Goal: Transaction & Acquisition: Purchase product/service

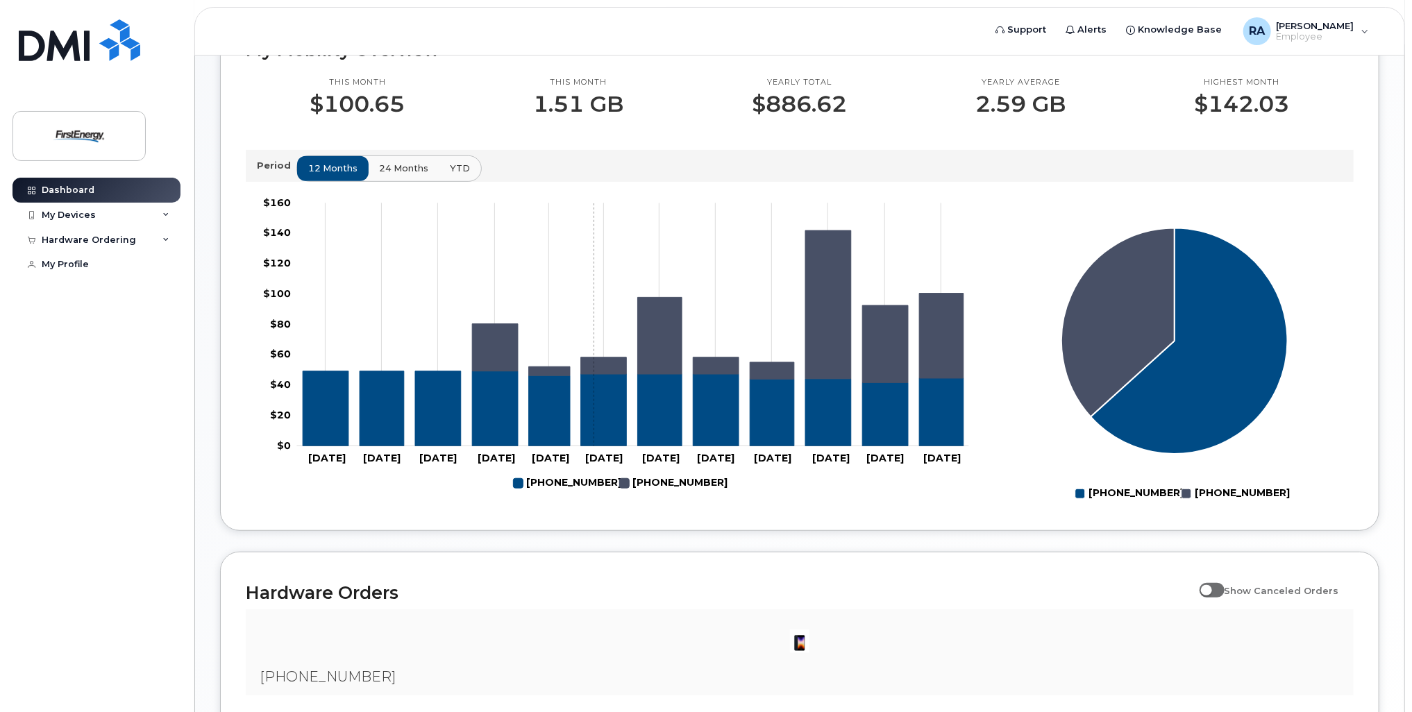
scroll to position [310, 0]
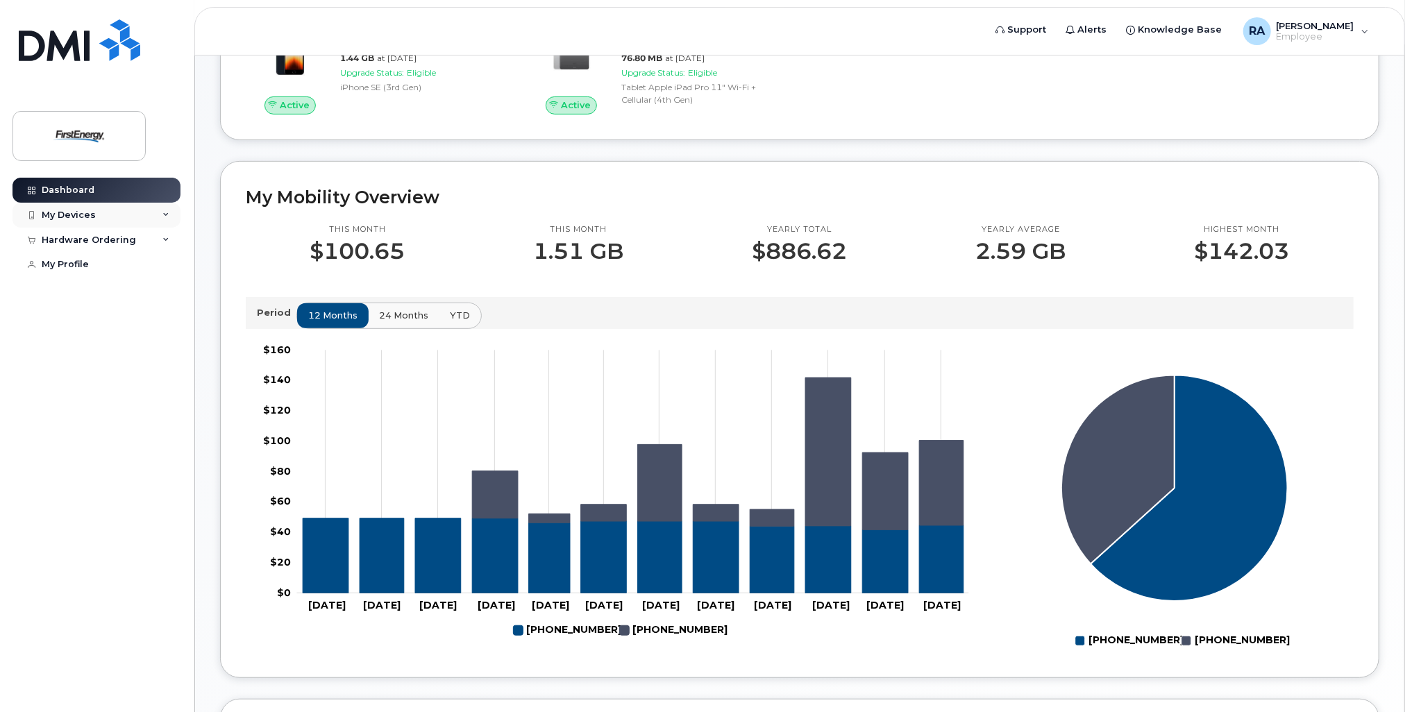
click at [162, 217] on div "My Devices" at bounding box center [96, 215] width 168 height 25
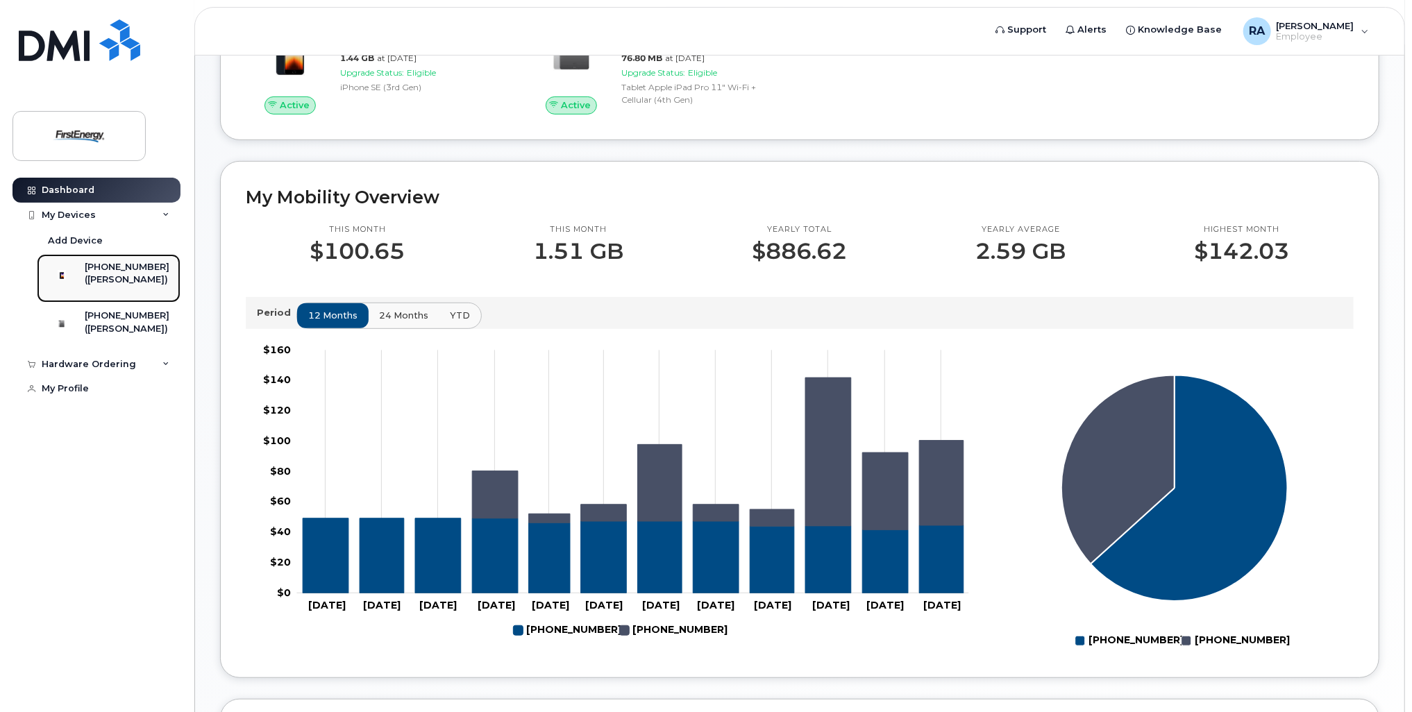
click at [109, 277] on div "([PERSON_NAME])" at bounding box center [127, 280] width 85 height 12
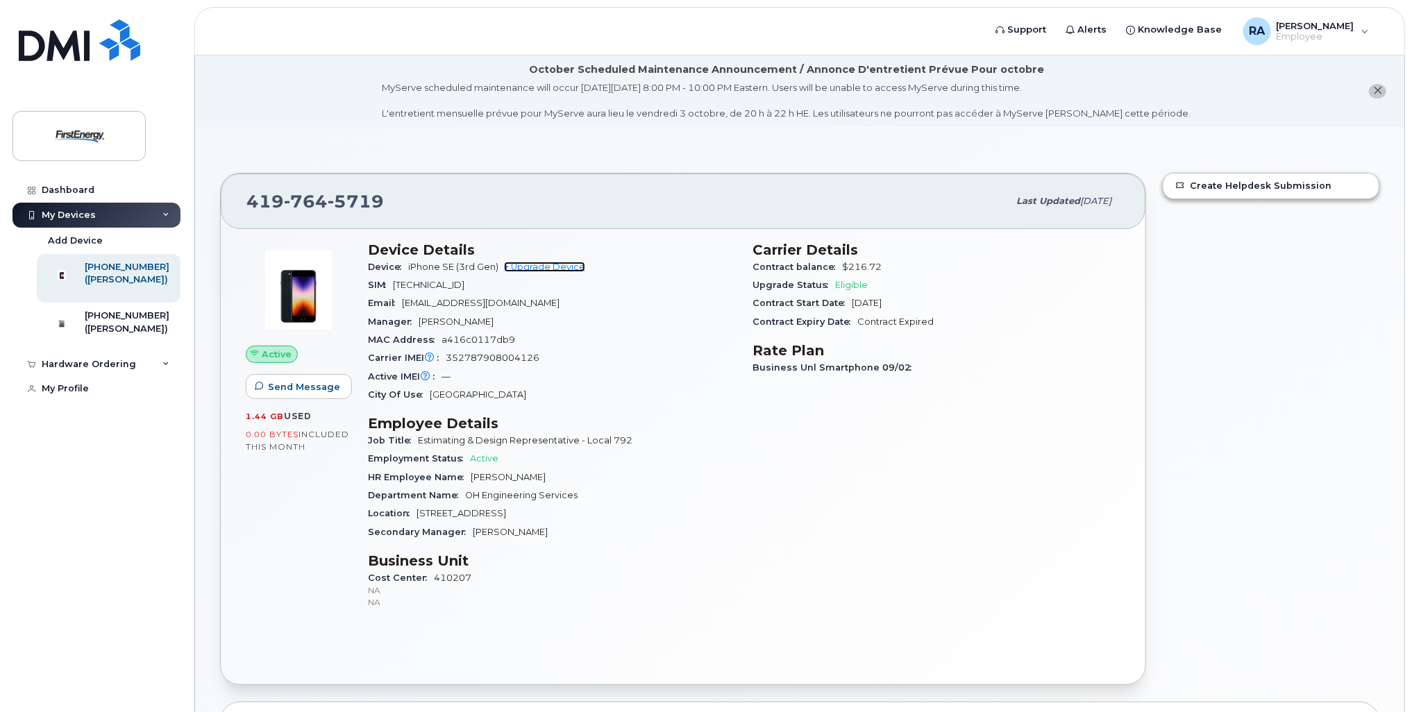
click at [566, 264] on link "+ Upgrade Device" at bounding box center [544, 267] width 81 height 10
click at [161, 377] on div "Hardware Ordering" at bounding box center [96, 364] width 168 height 25
click at [578, 271] on link "+ Upgrade Device" at bounding box center [544, 267] width 81 height 10
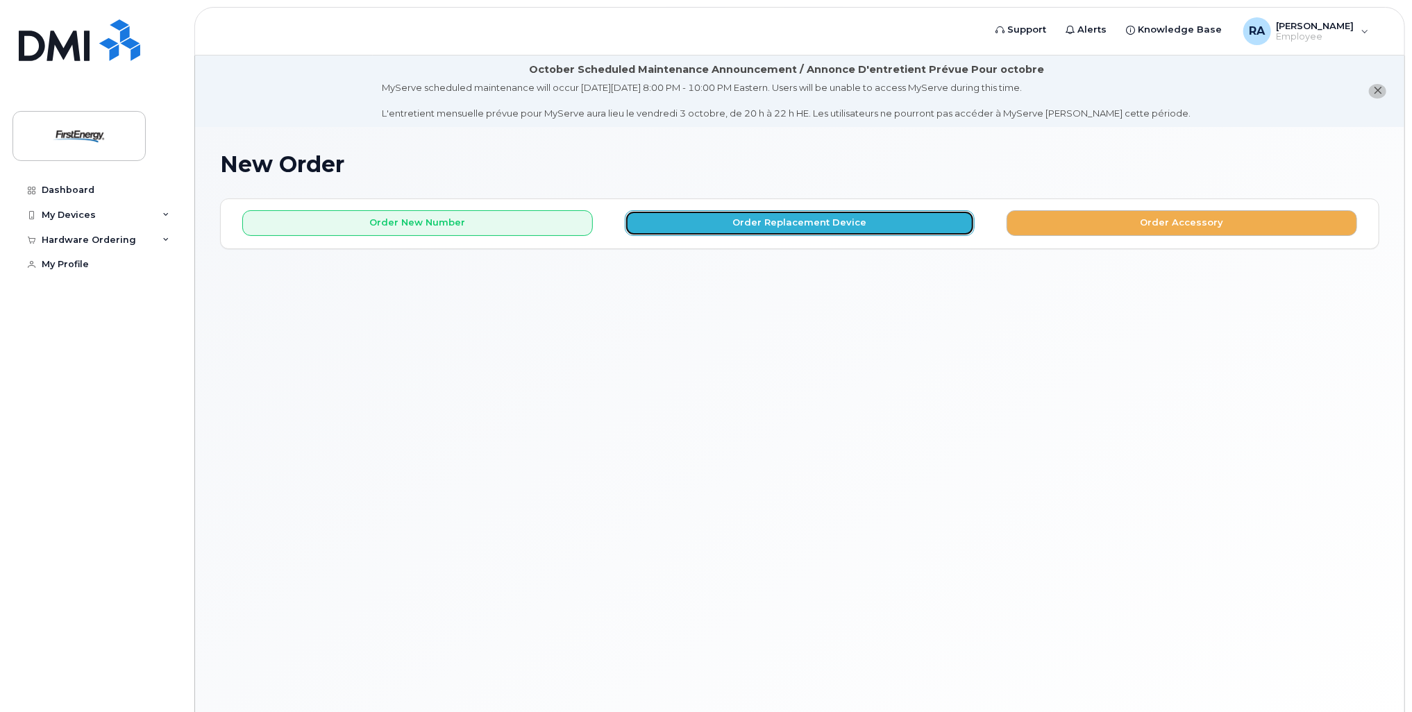
click at [816, 230] on button "Order Replacement Device" at bounding box center [800, 223] width 351 height 26
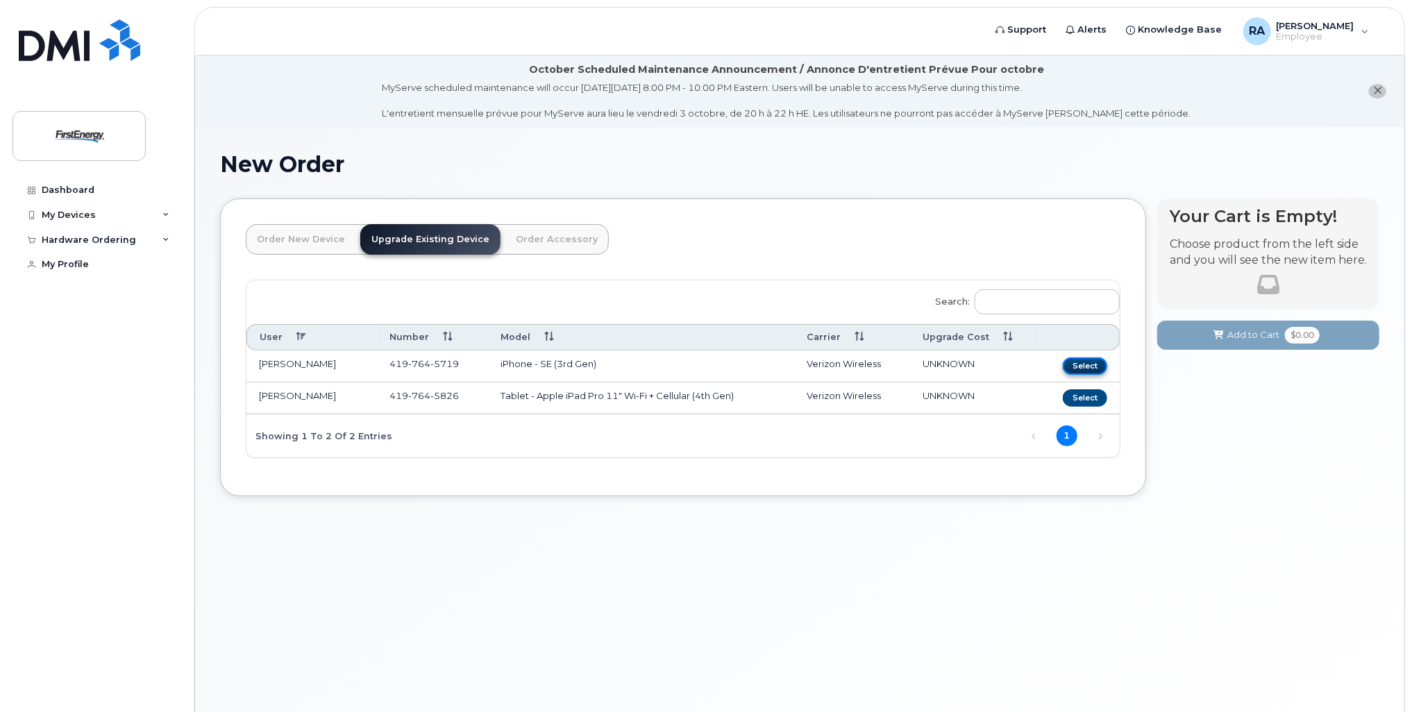
click at [1090, 360] on button "Select" at bounding box center [1085, 366] width 44 height 17
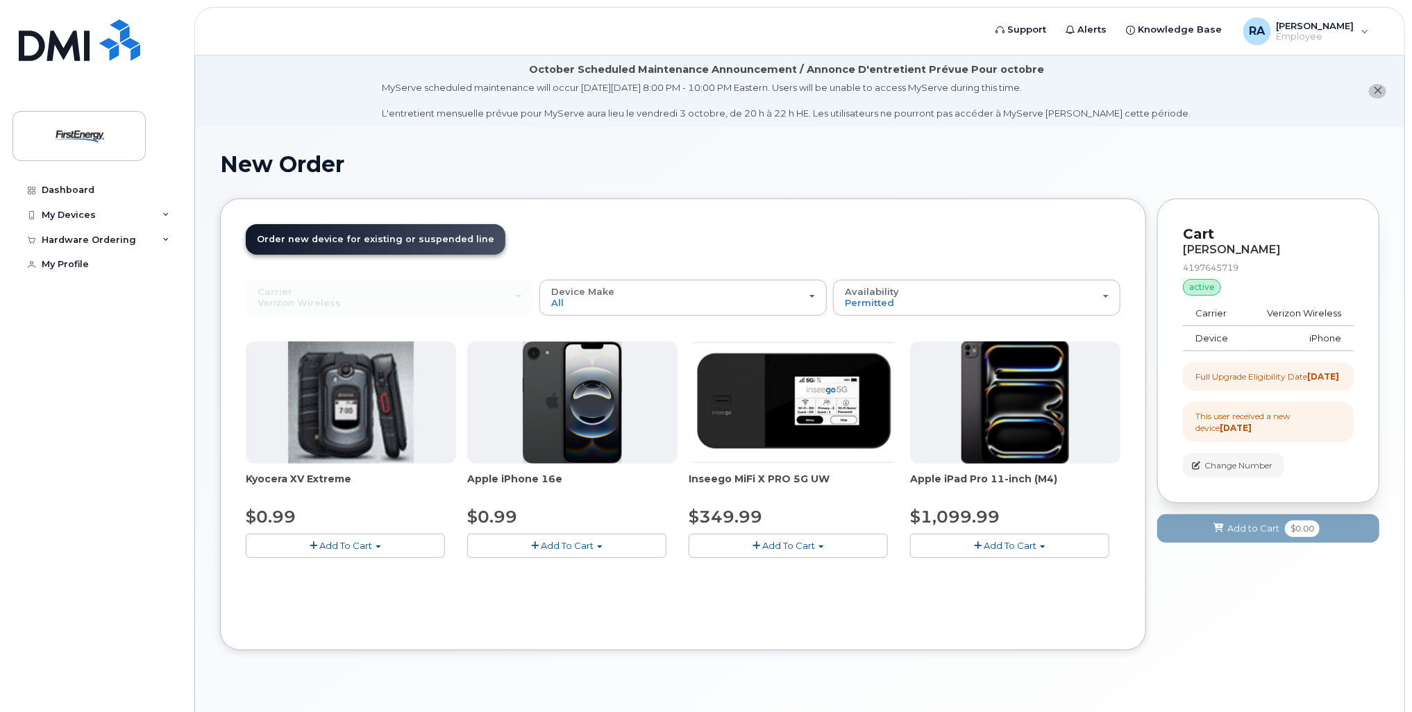
click at [591, 546] on span "Add To Cart" at bounding box center [567, 545] width 53 height 11
click at [632, 544] on button "Add To Cart" at bounding box center [566, 546] width 199 height 24
drag, startPoint x: 588, startPoint y: 571, endPoint x: 611, endPoint y: 594, distance: 32.4
click at [588, 571] on link "$0.99 - 2 Year Upgrade" at bounding box center [538, 571] width 134 height 17
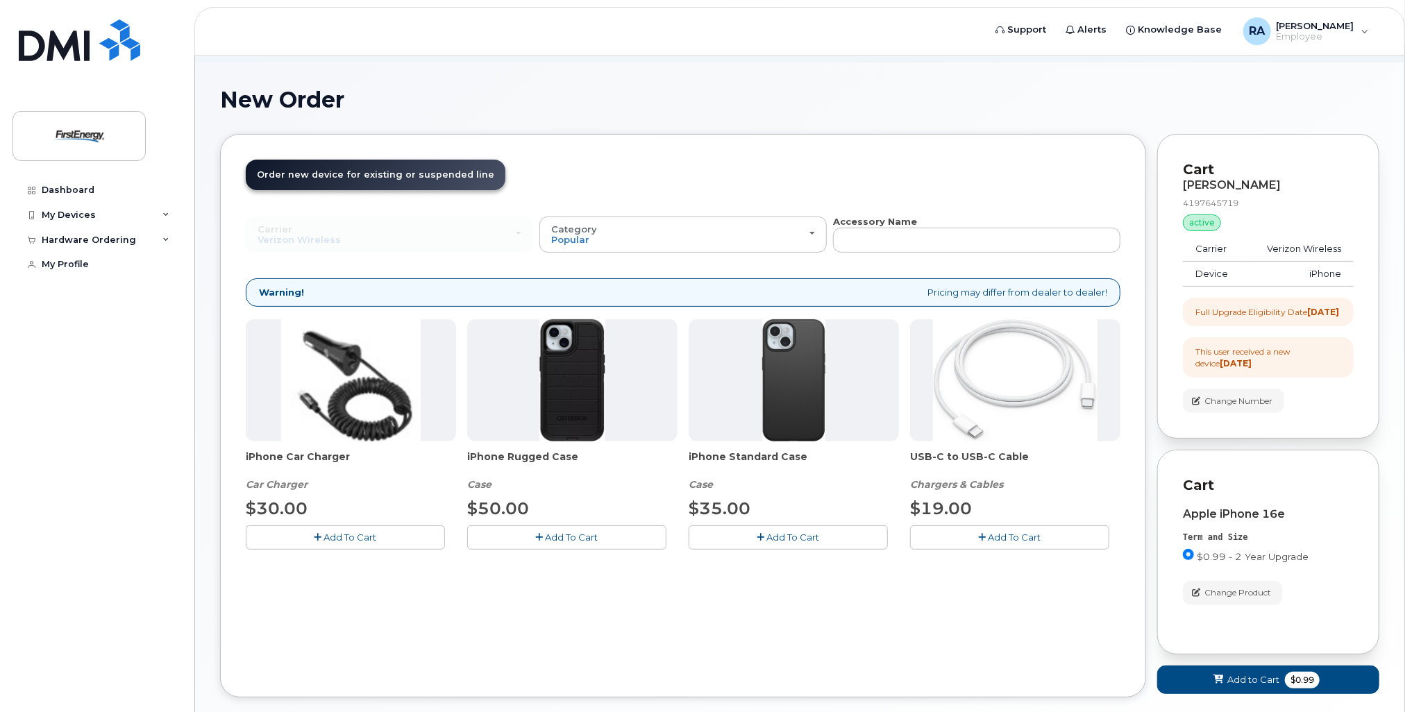
scroll to position [150, 0]
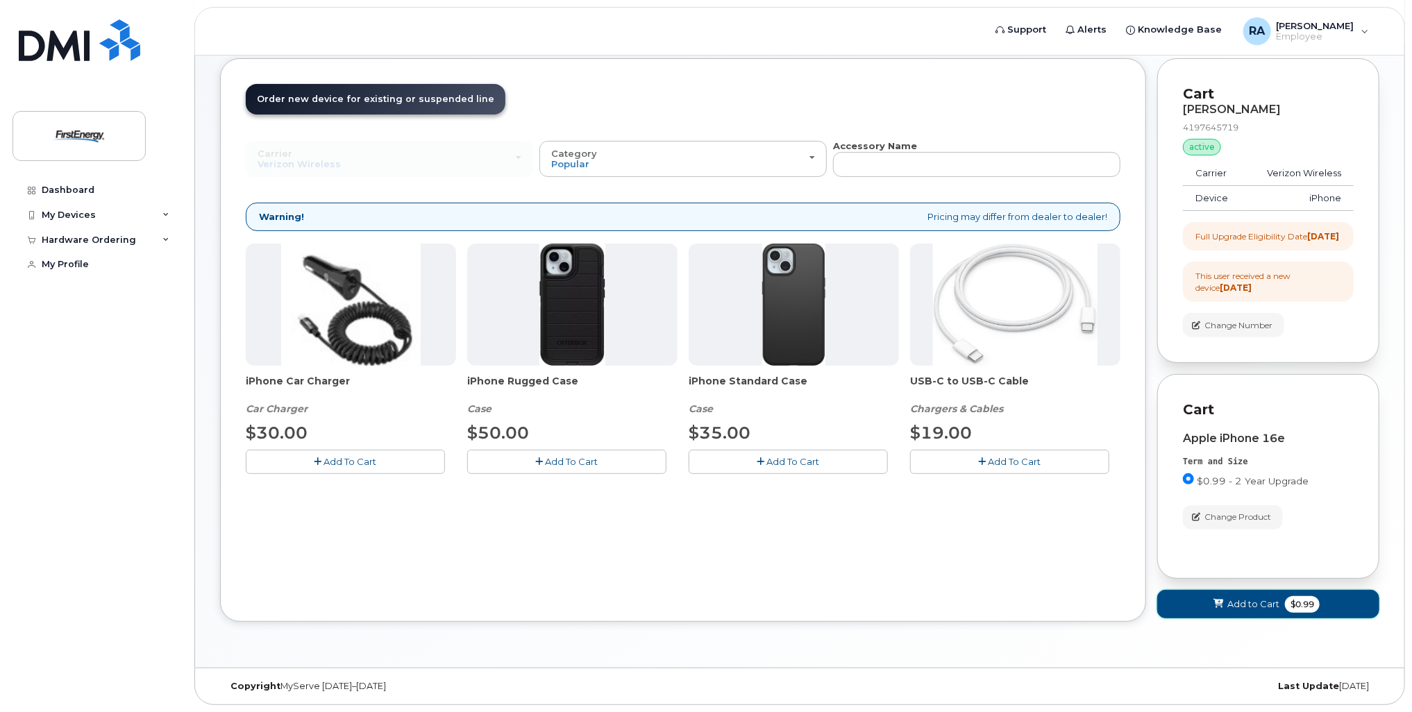
click at [1255, 606] on span "Add to Cart" at bounding box center [1253, 604] width 52 height 13
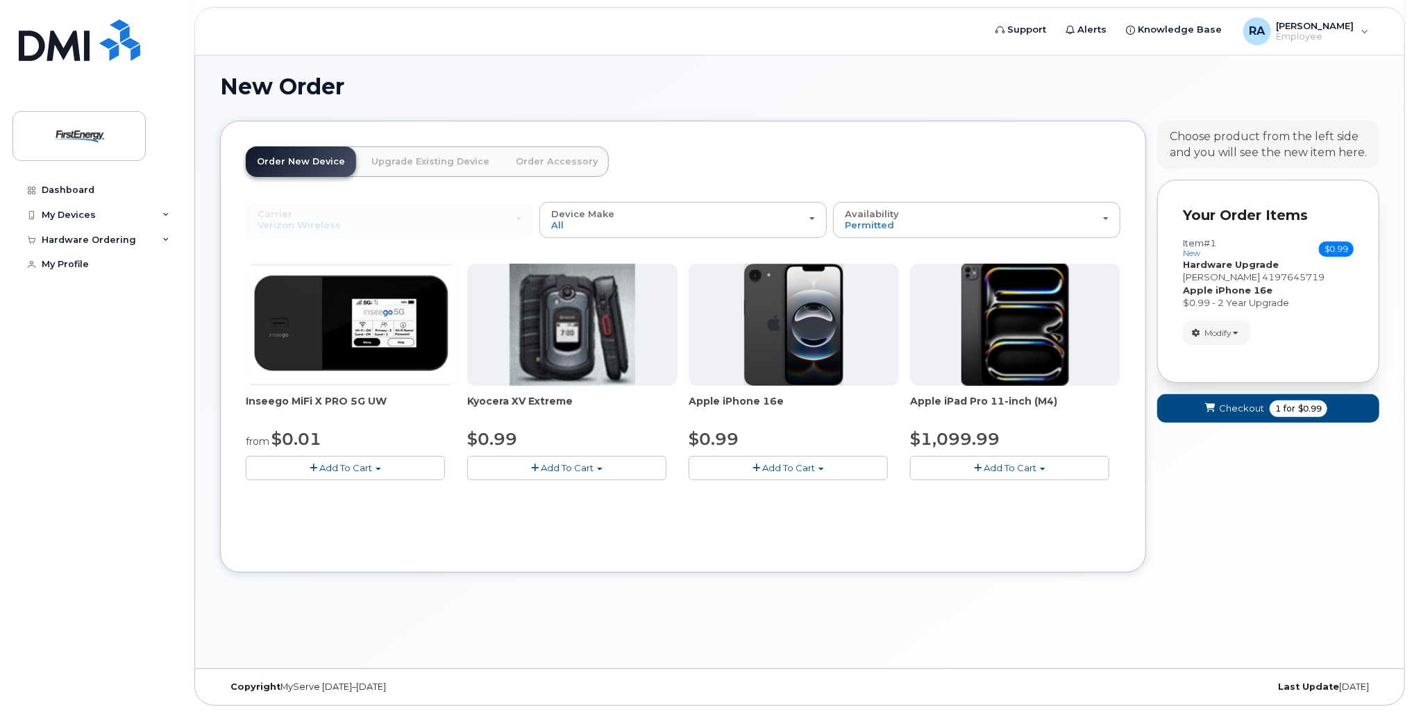
click at [403, 164] on link "Upgrade Existing Device" at bounding box center [430, 161] width 140 height 31
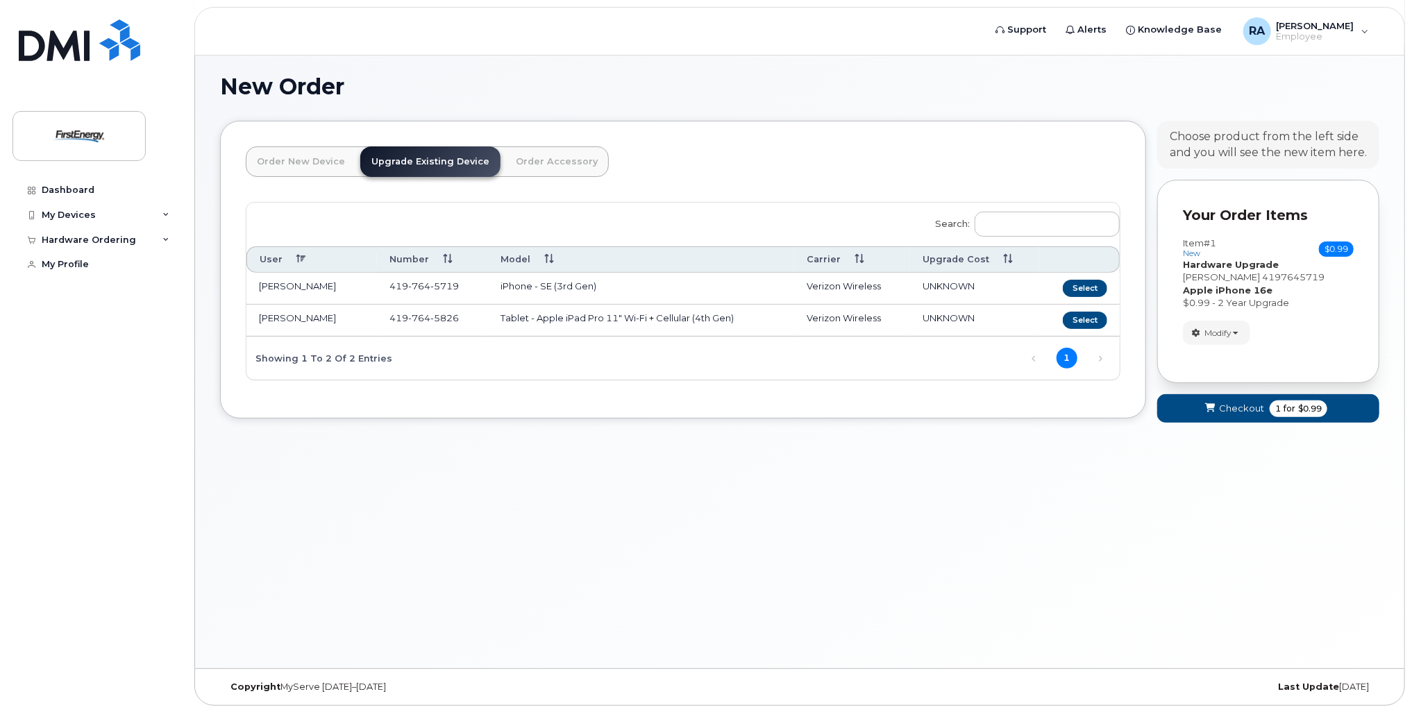
click at [1325, 339] on div "Modify change order only accessories Remove" at bounding box center [1268, 333] width 171 height 24
click at [1241, 334] on button "Modify" at bounding box center [1216, 333] width 67 height 24
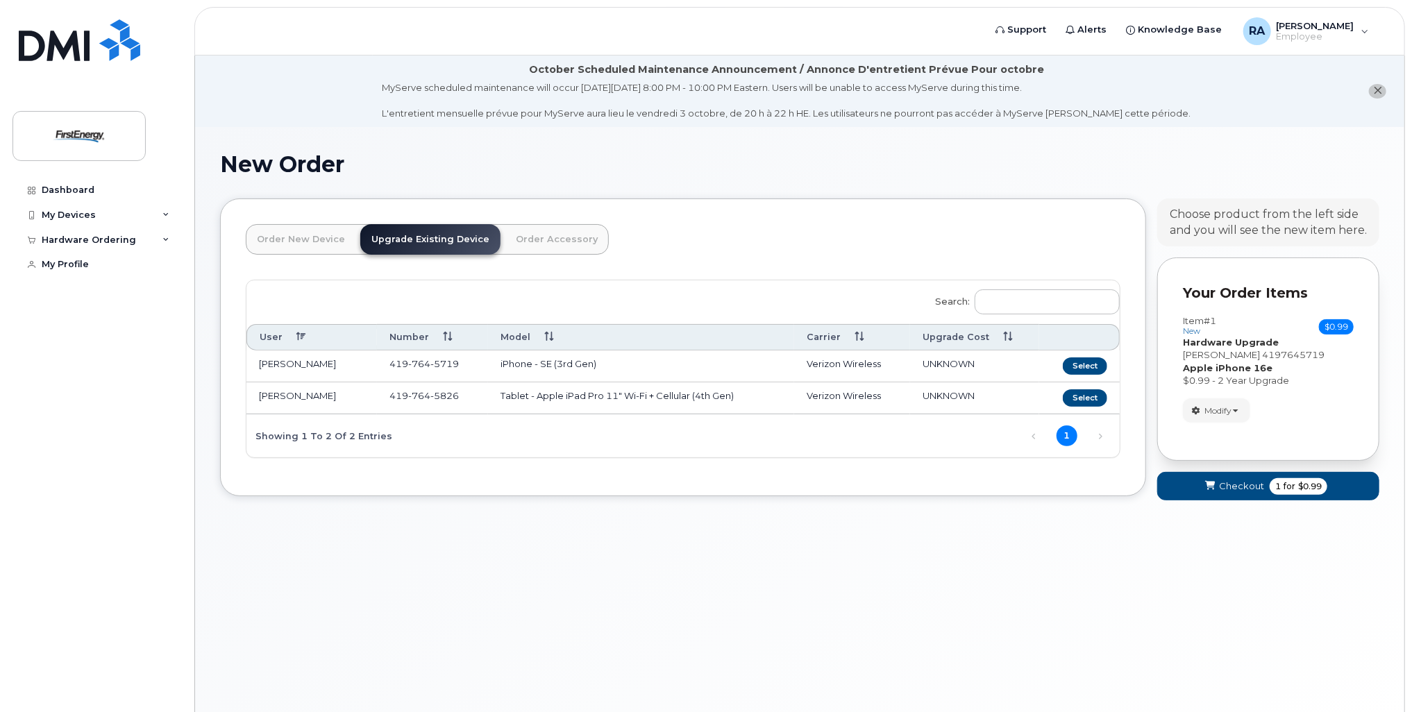
scroll to position [0, 0]
click at [1380, 92] on icon "close notification" at bounding box center [1377, 90] width 9 height 9
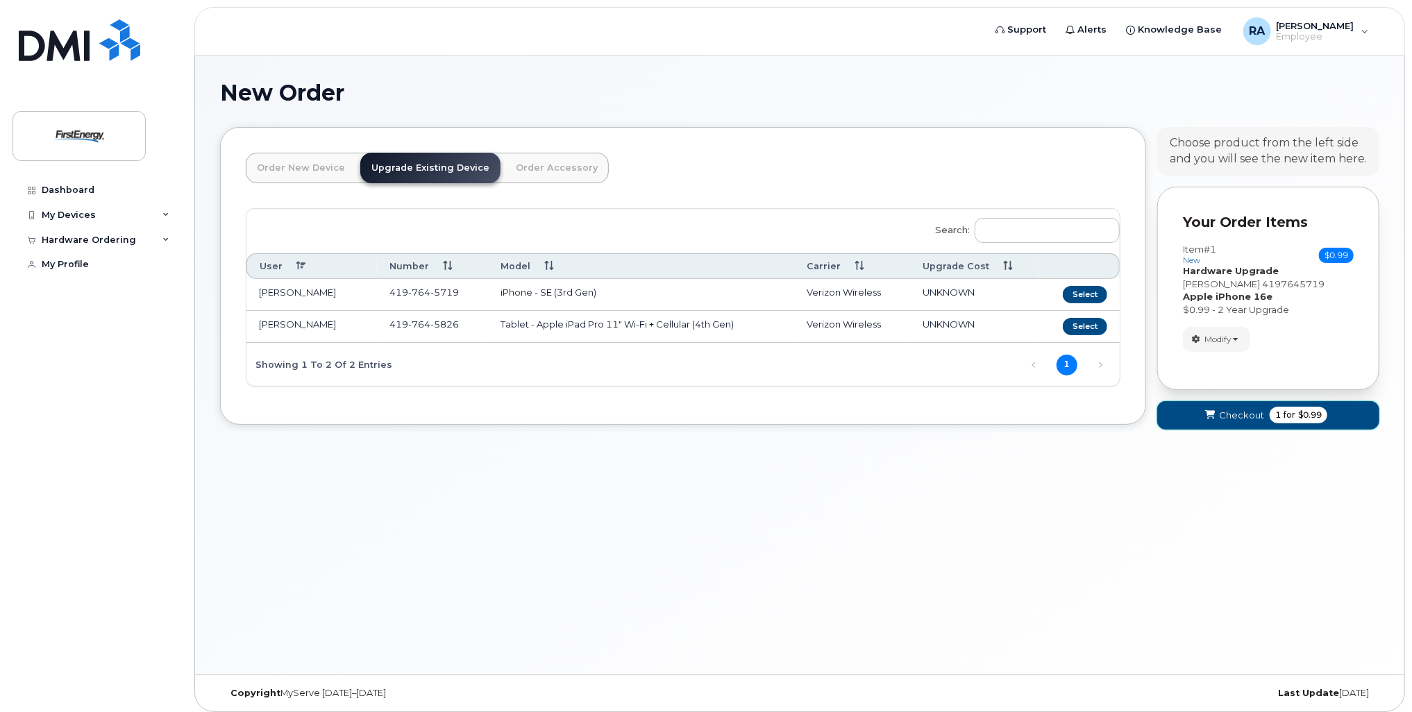
click at [1243, 418] on span "Checkout" at bounding box center [1241, 415] width 45 height 13
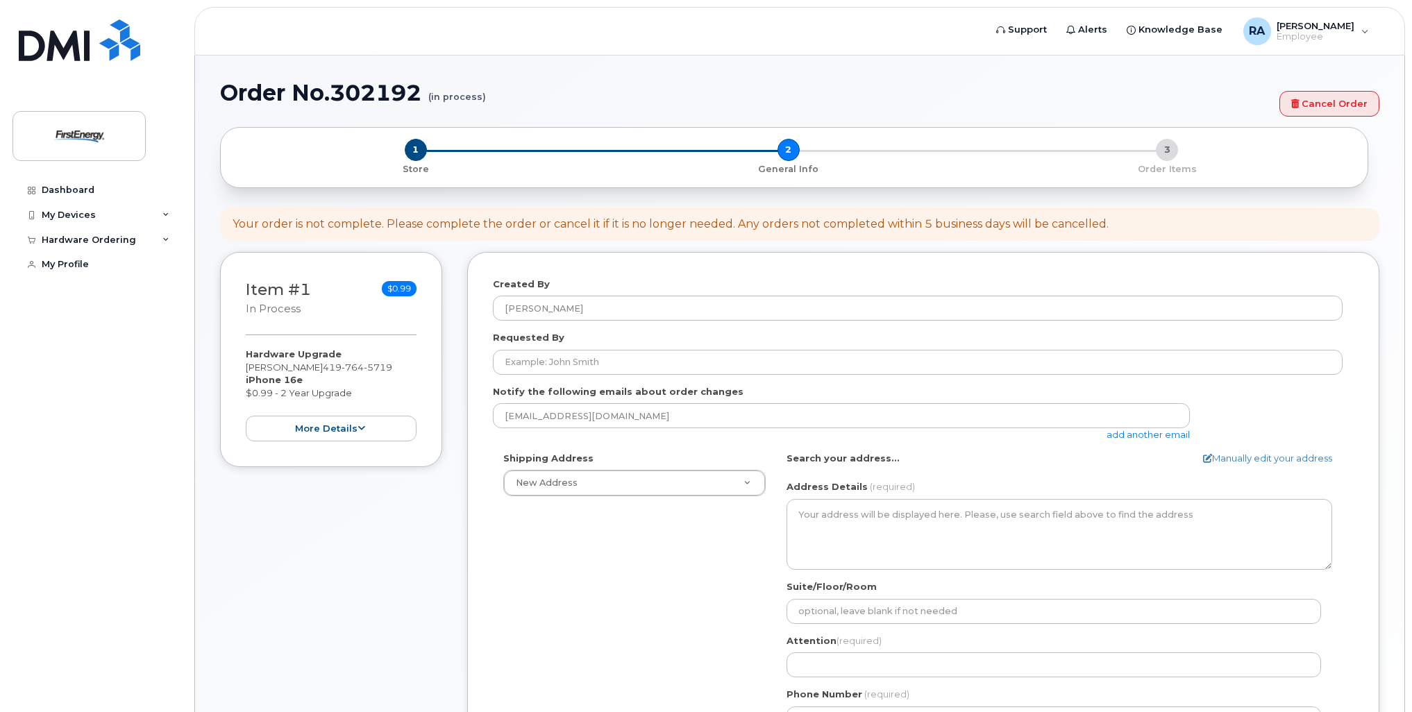
select select
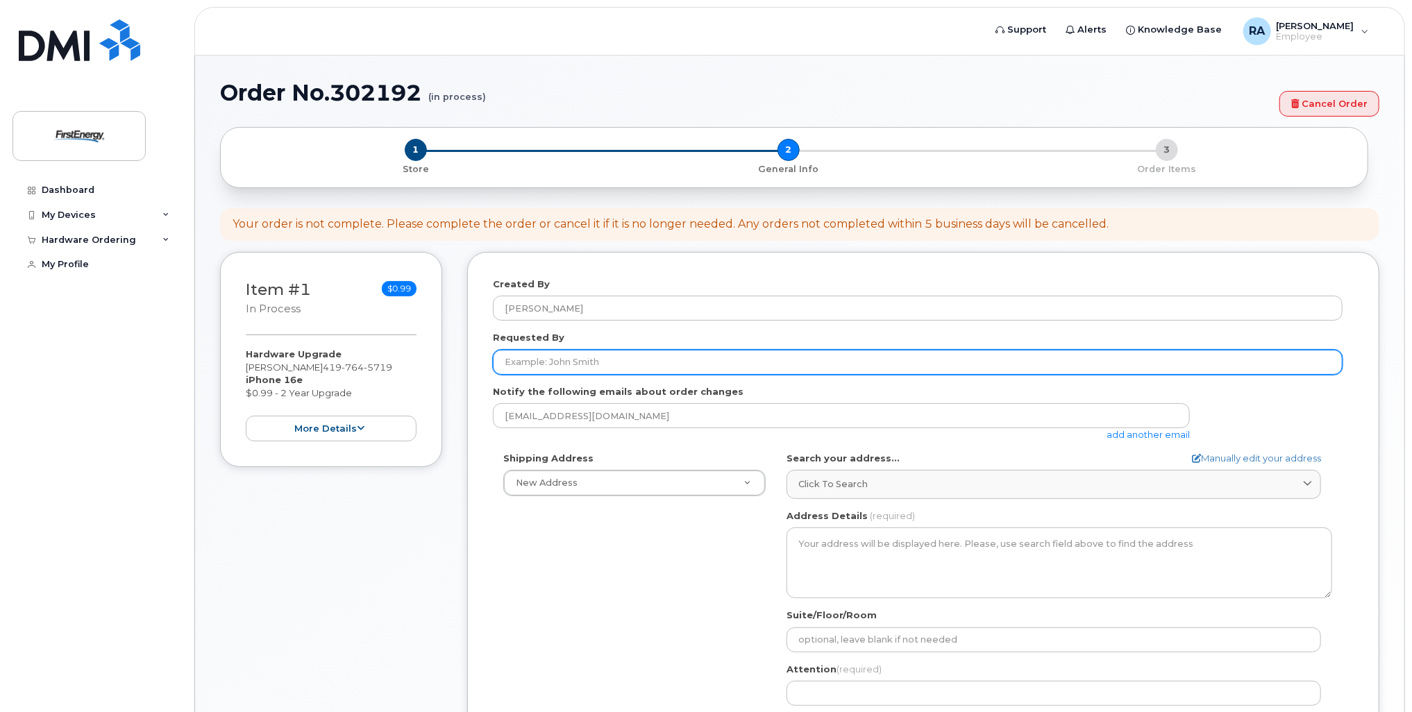
click at [623, 360] on input "Requested By" at bounding box center [918, 362] width 850 height 25
type input "[PERSON_NAME]"
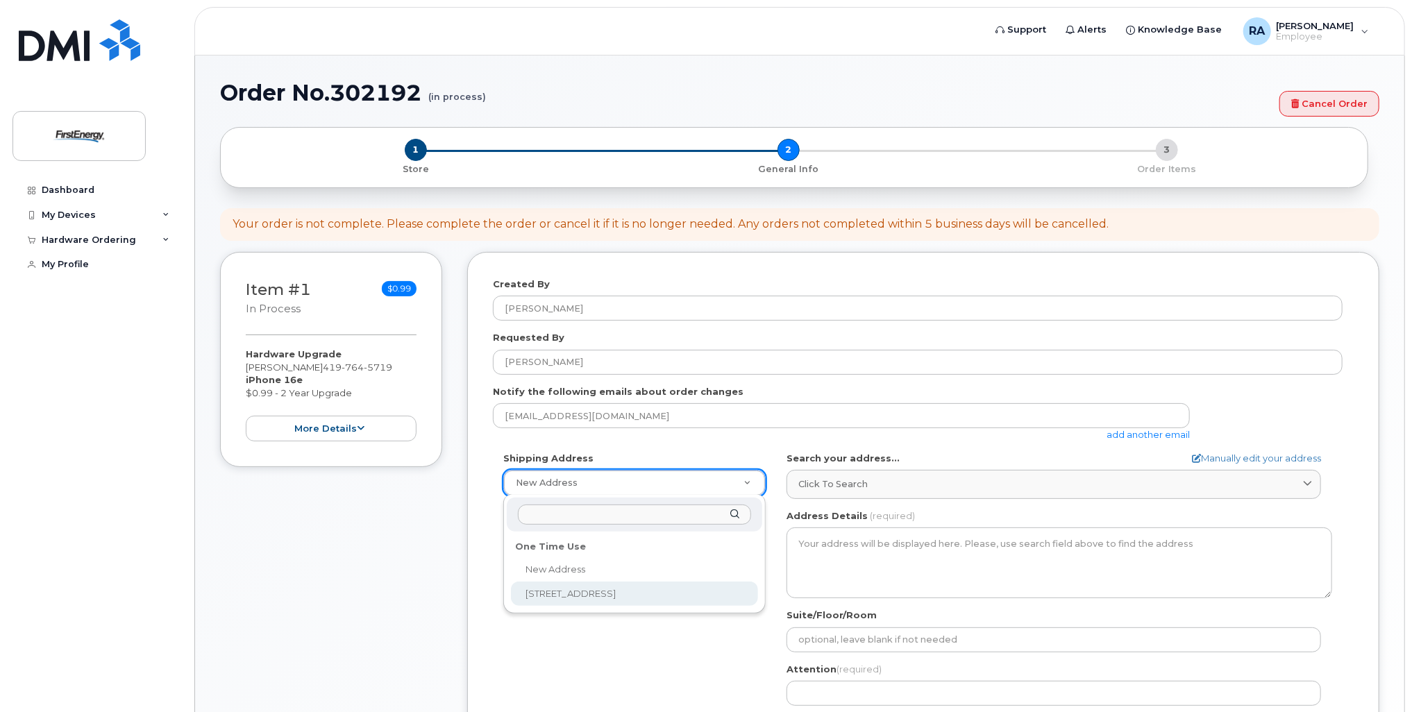
select select "6099 Angola Rd"
type textarea "6099 Angola Rd HOLLAND OH 43528-9595 UNITED STATES"
type input "Building A"
type input "[PERSON_NAME]"
type input "4197645719"
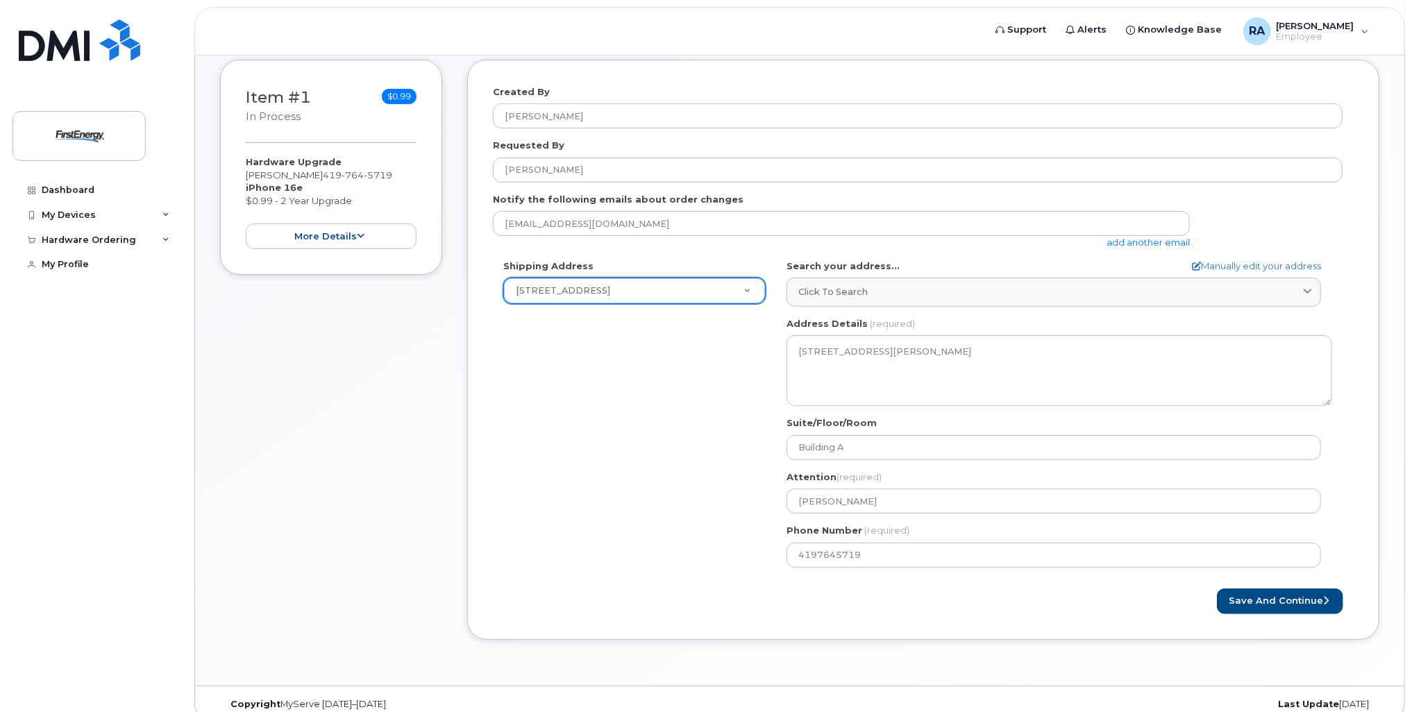
scroll to position [208, 0]
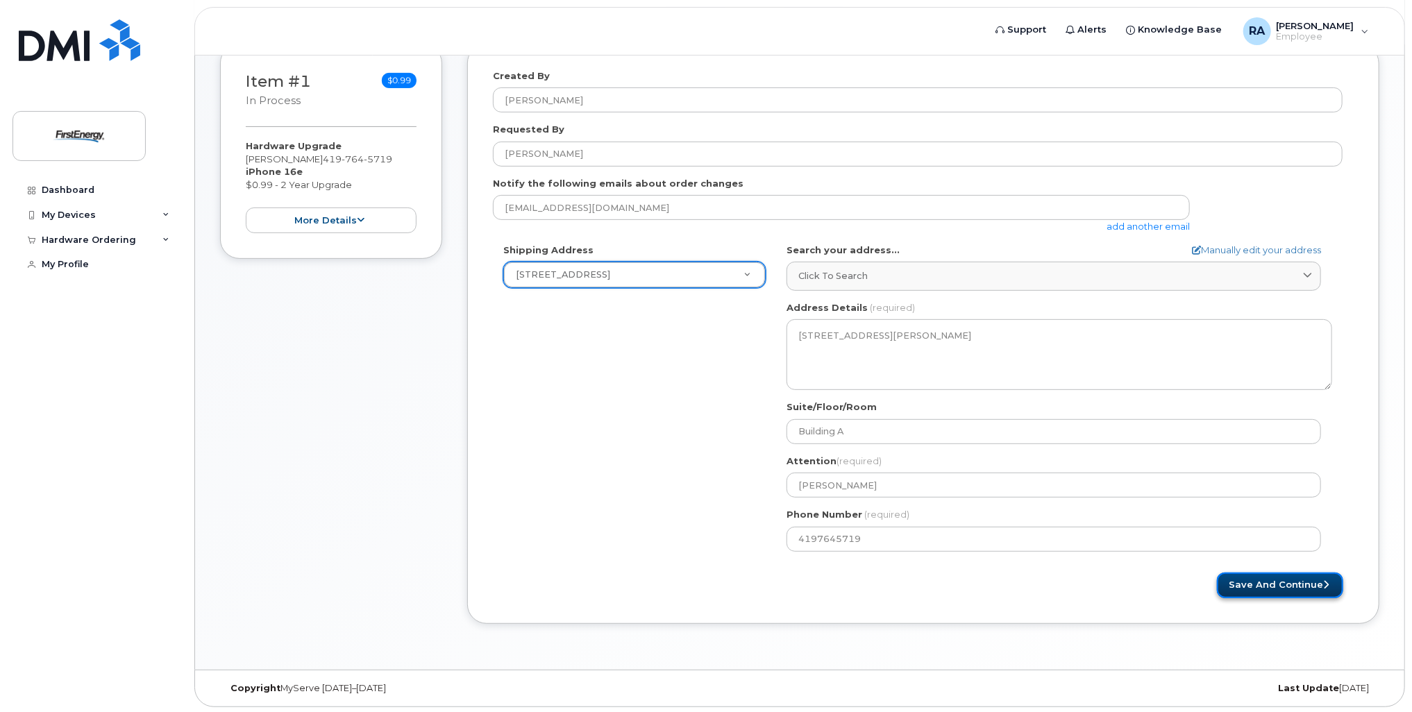
click at [1280, 585] on button "Save and Continue" at bounding box center [1280, 586] width 126 height 26
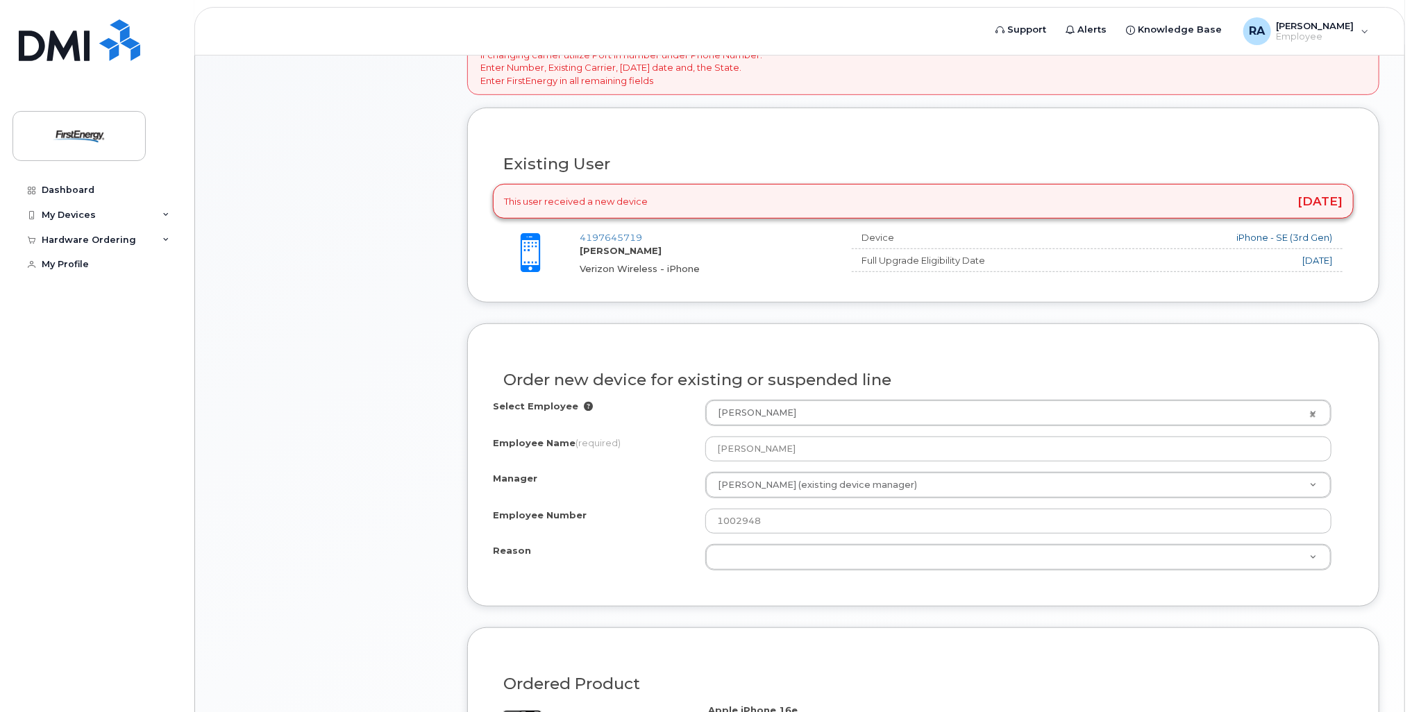
scroll to position [815, 0]
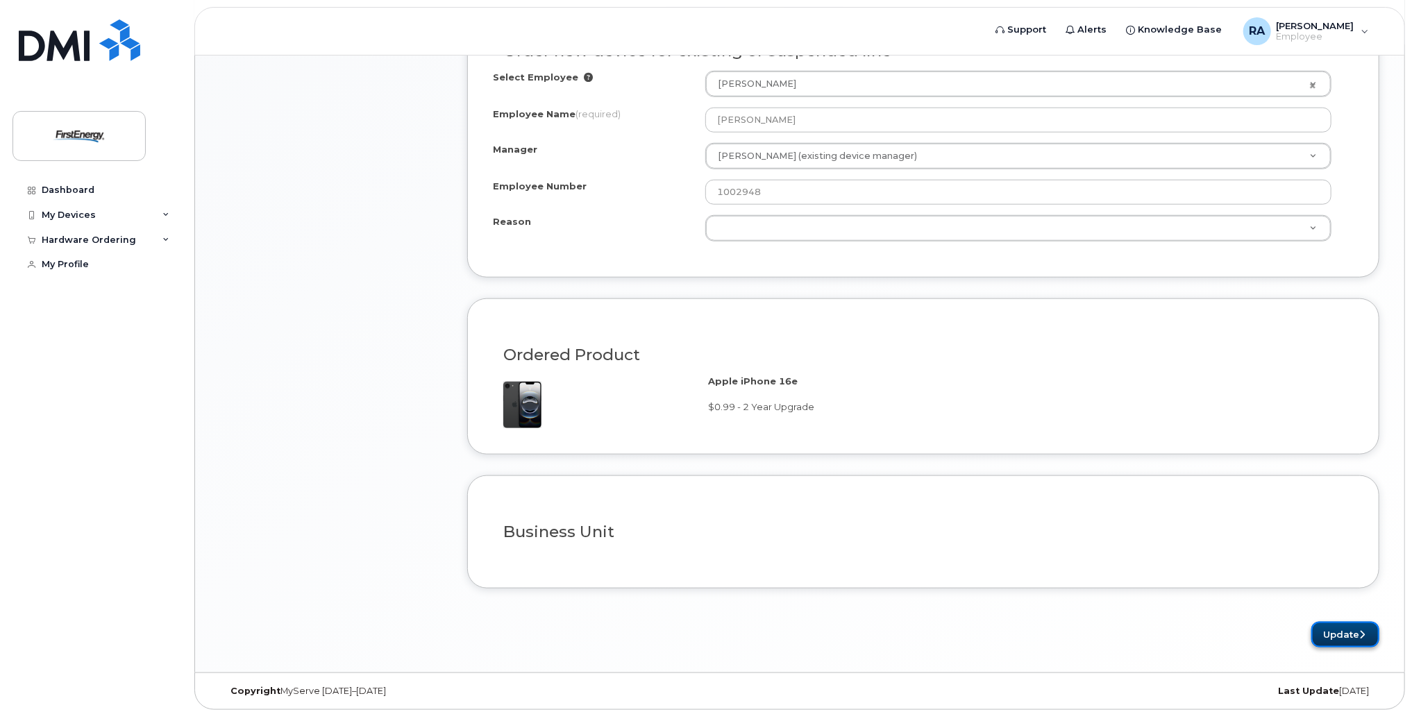
click at [1359, 635] on button "Update" at bounding box center [1345, 635] width 68 height 26
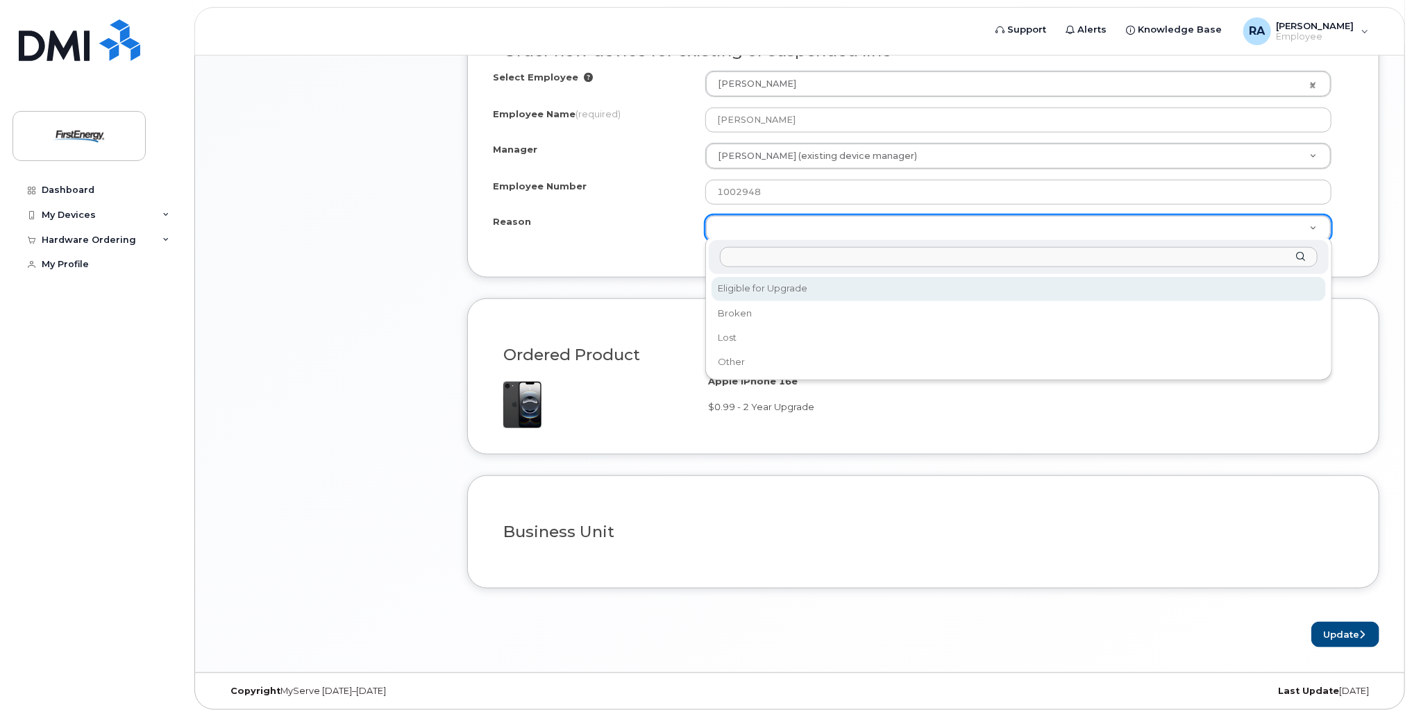
select select "eligible_for_upgrade"
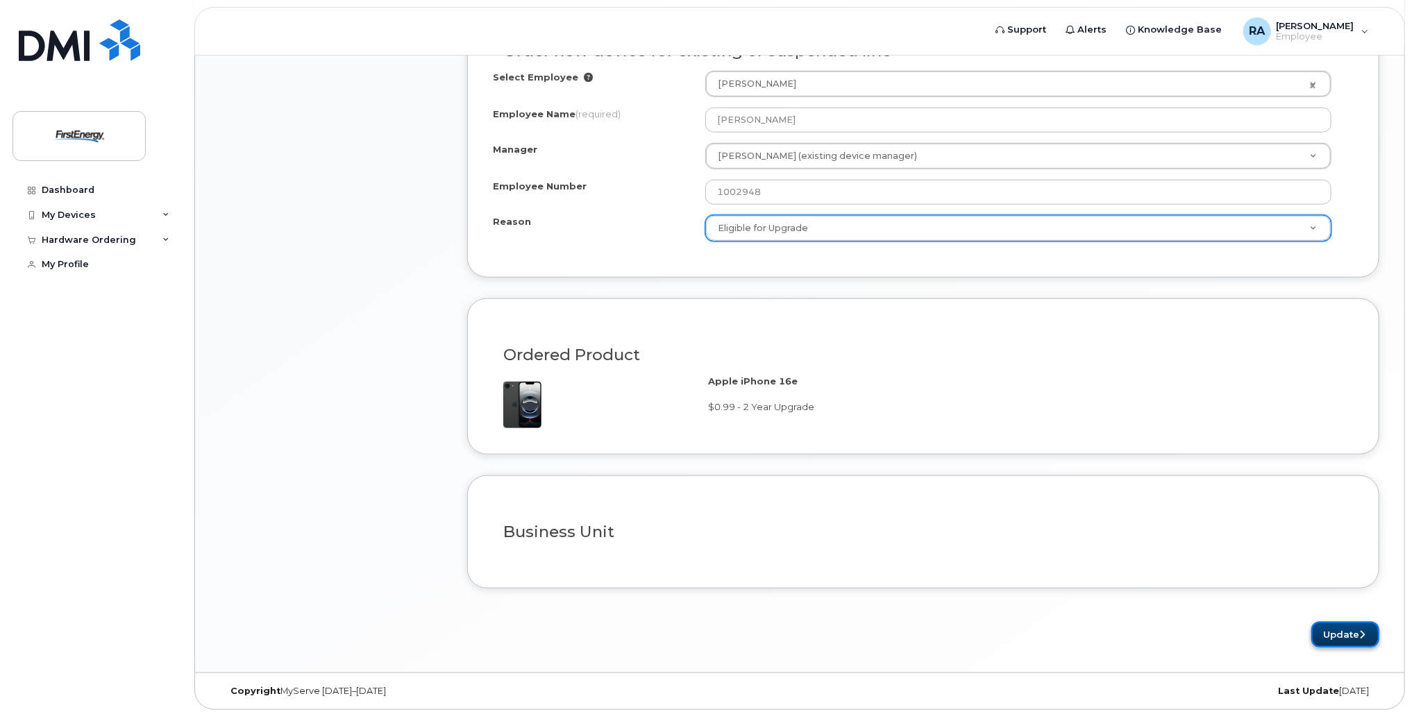
click at [1360, 630] on icon "submit" at bounding box center [1362, 634] width 6 height 9
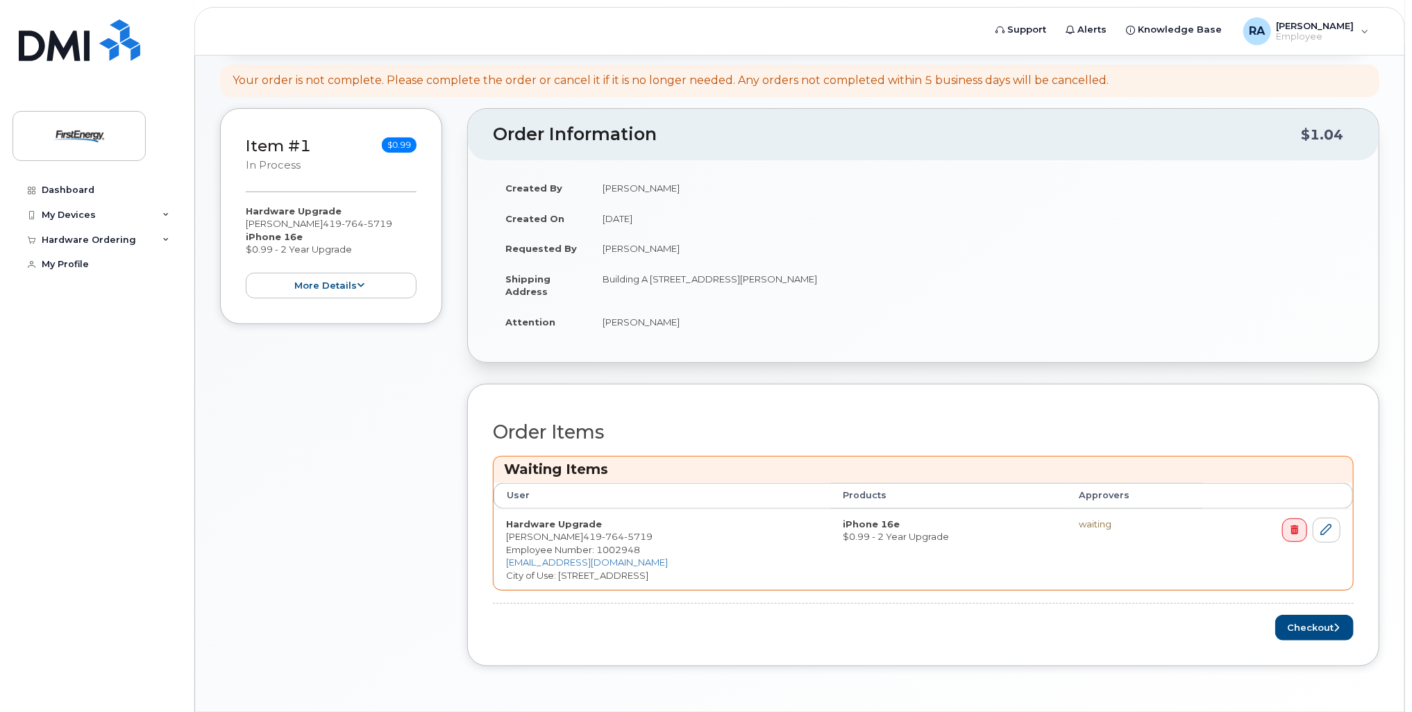
scroll to position [208, 0]
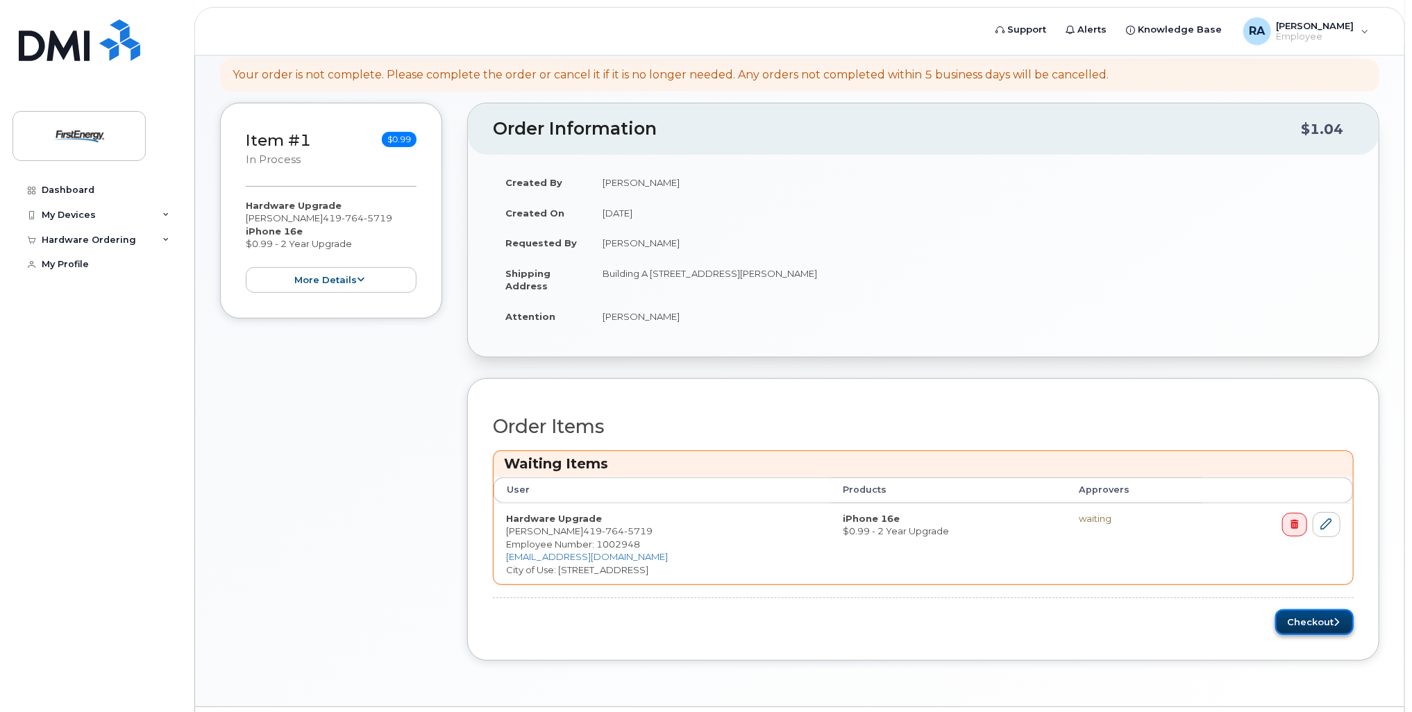
click at [1319, 618] on button "Checkout" at bounding box center [1314, 623] width 78 height 26
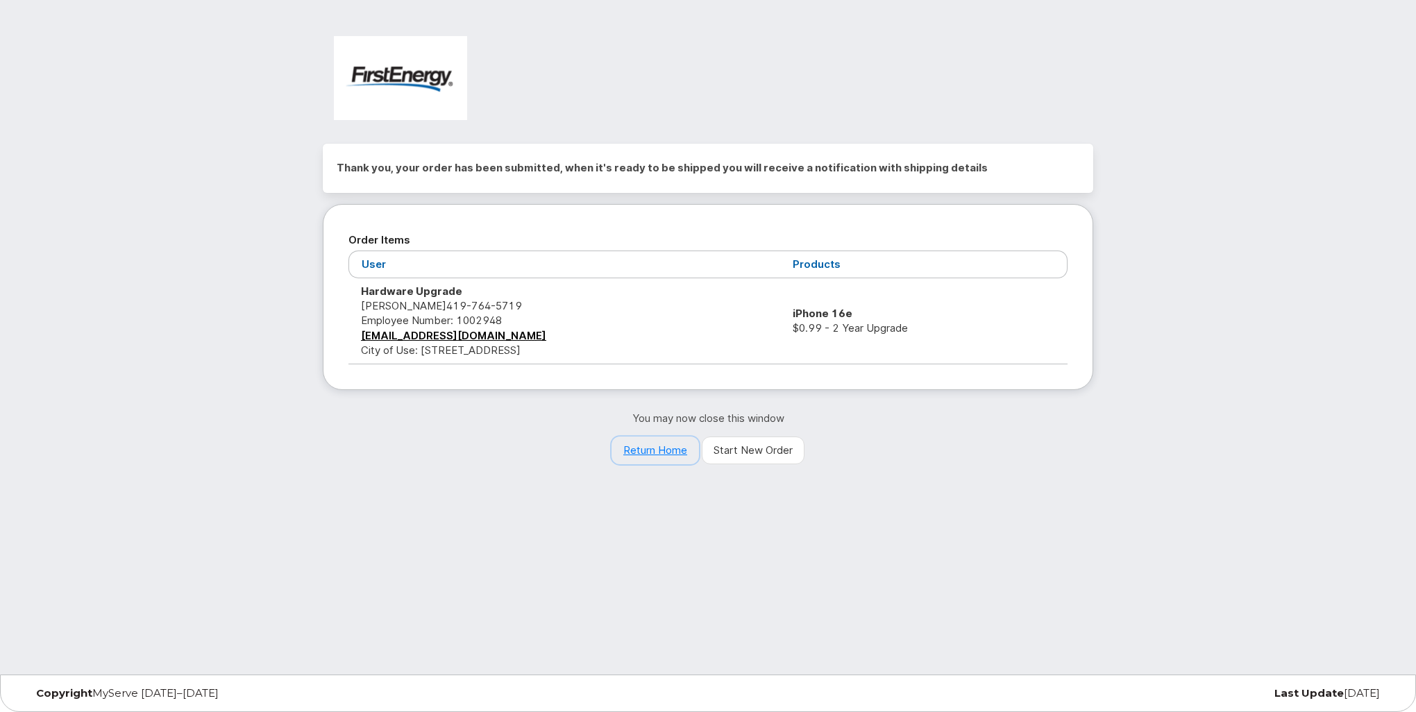
click at [647, 441] on link "Return Home" at bounding box center [655, 451] width 87 height 28
